Goal: Use online tool/utility: Utilize a website feature to perform a specific function

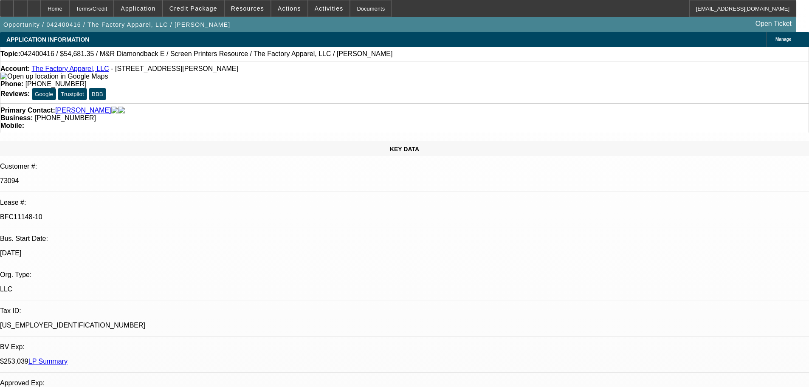
select select "0.1"
select select "2"
select select "0.1"
select select "4"
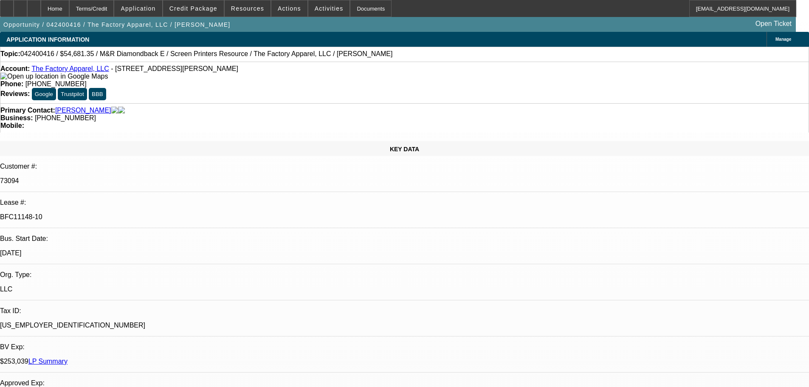
select select "0.1"
select select "2"
select select "0.1"
select select "4"
